Goal: Navigation & Orientation: Find specific page/section

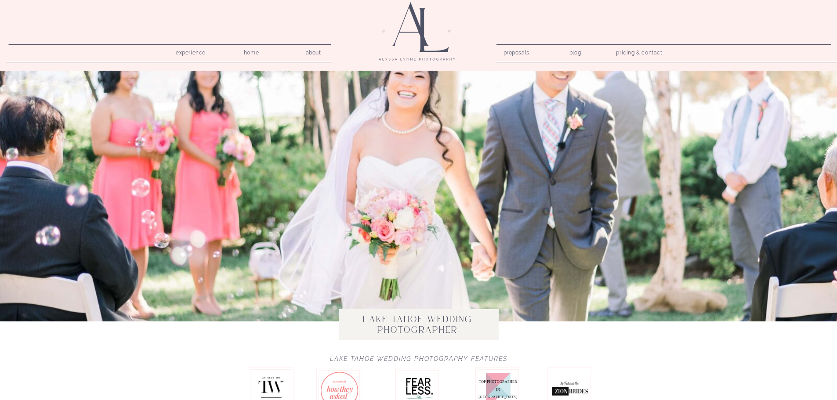
click at [631, 50] on nav "pricing & contact" at bounding box center [639, 53] width 53 height 12
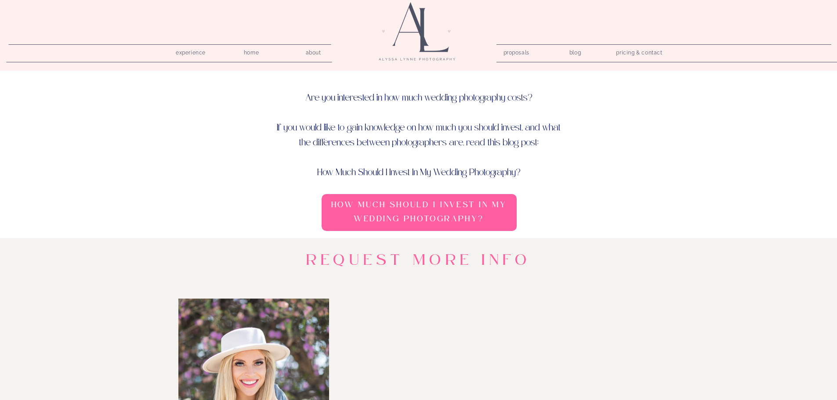
click at [251, 51] on nav "home" at bounding box center [251, 51] width 25 height 8
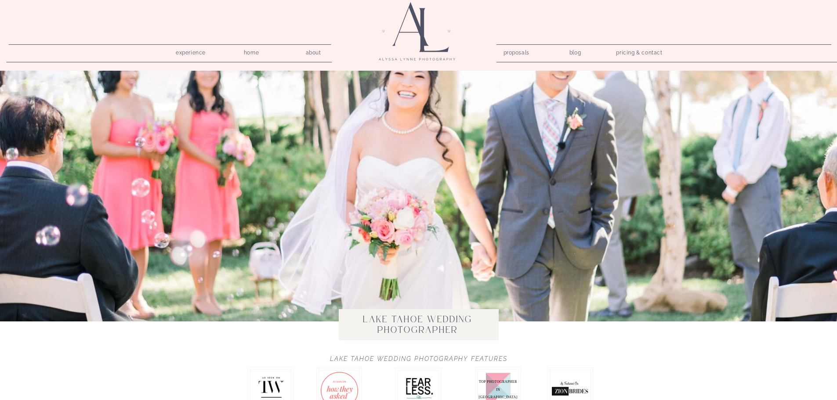
click at [185, 50] on nav "experience" at bounding box center [191, 51] width 42 height 8
